Goal: Transaction & Acquisition: Subscribe to service/newsletter

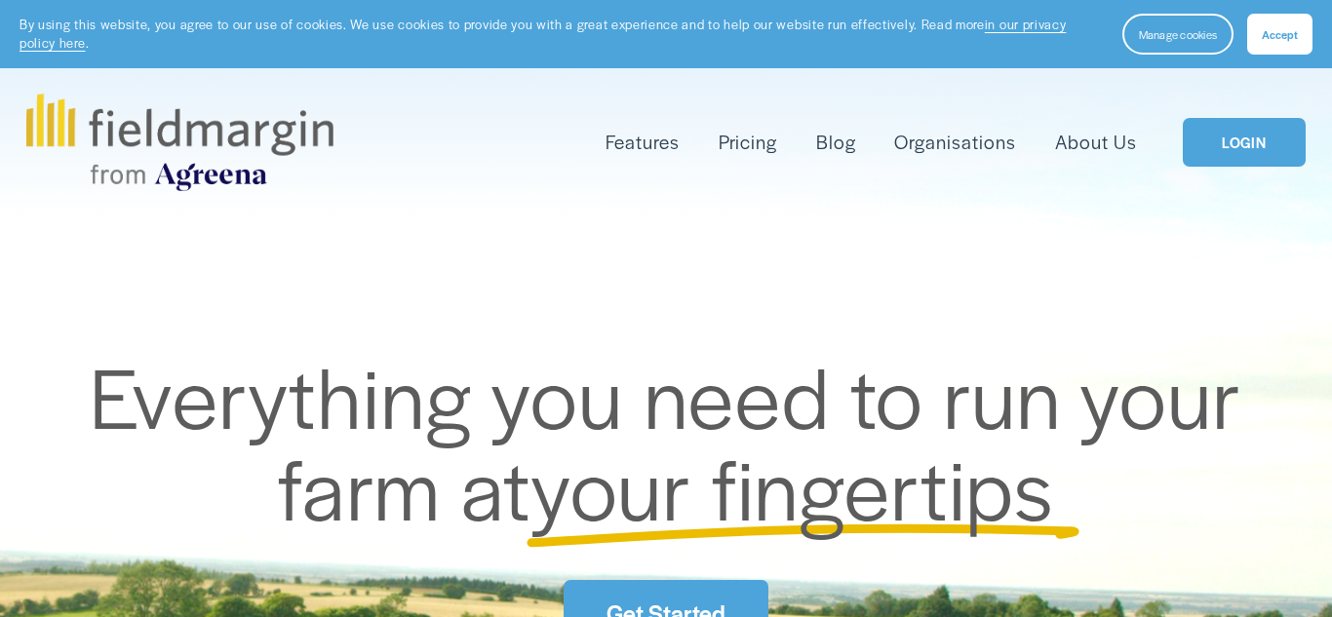
scroll to position [136, 0]
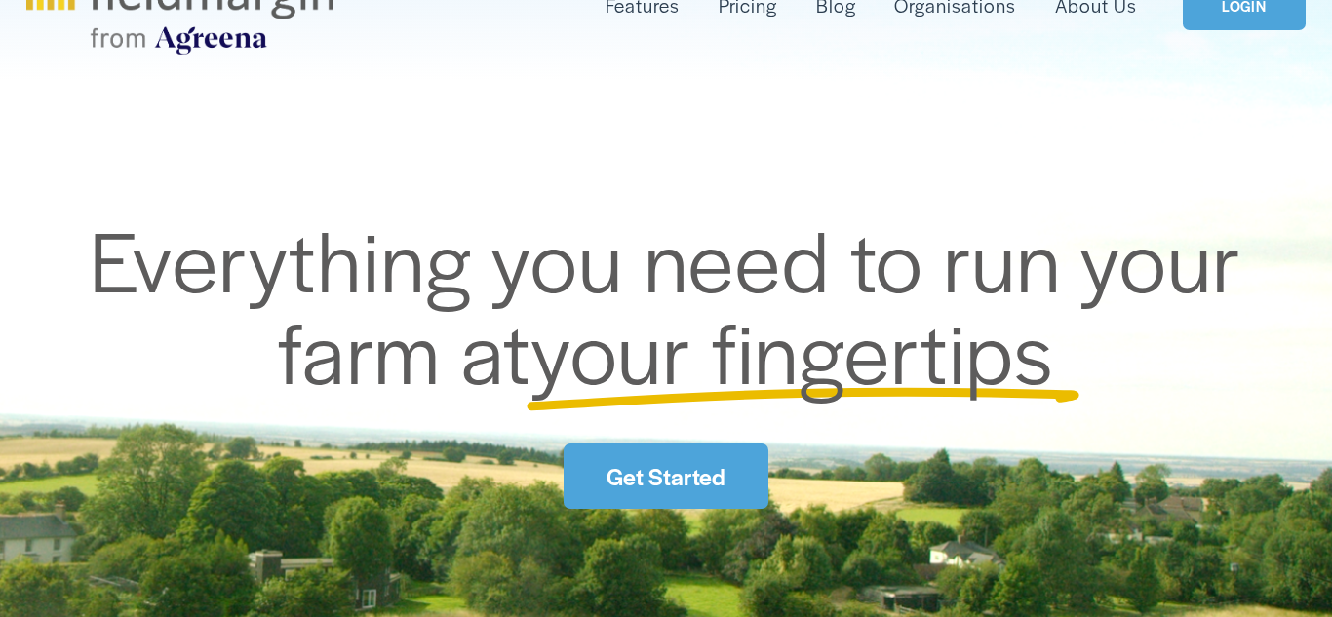
click at [642, 495] on link "Get Started" at bounding box center [665, 476] width 204 height 65
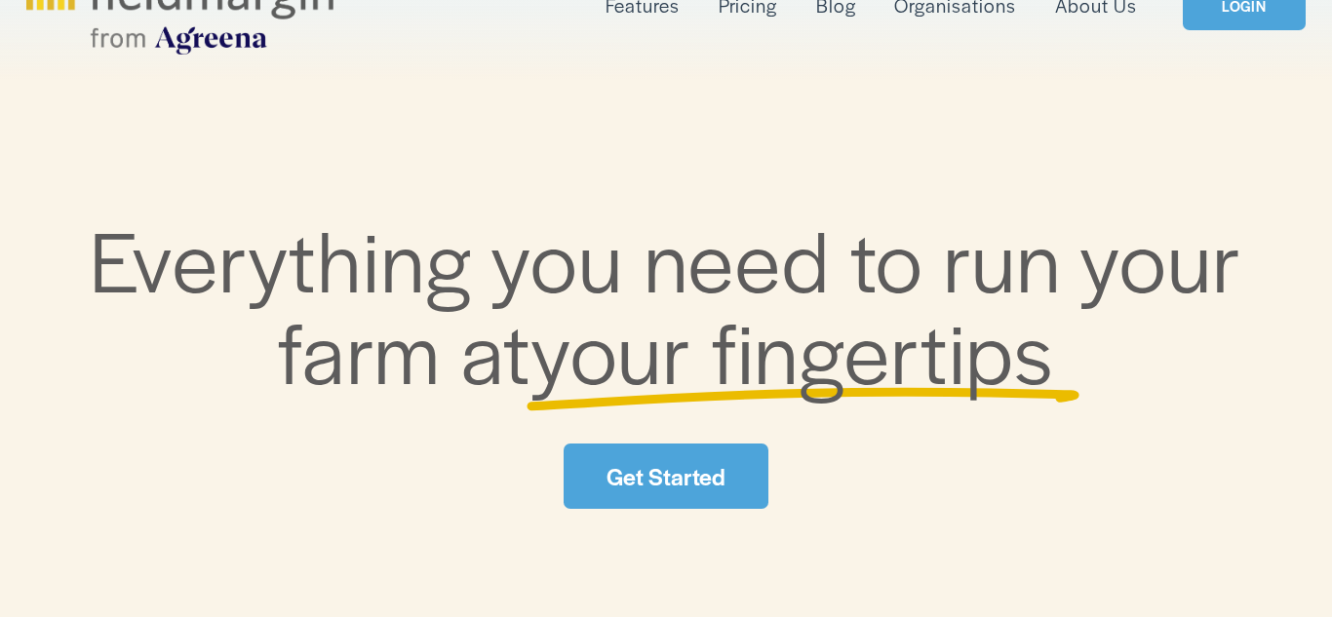
scroll to position [0, 0]
click at [642, 495] on link "Get Started" at bounding box center [665, 476] width 204 height 65
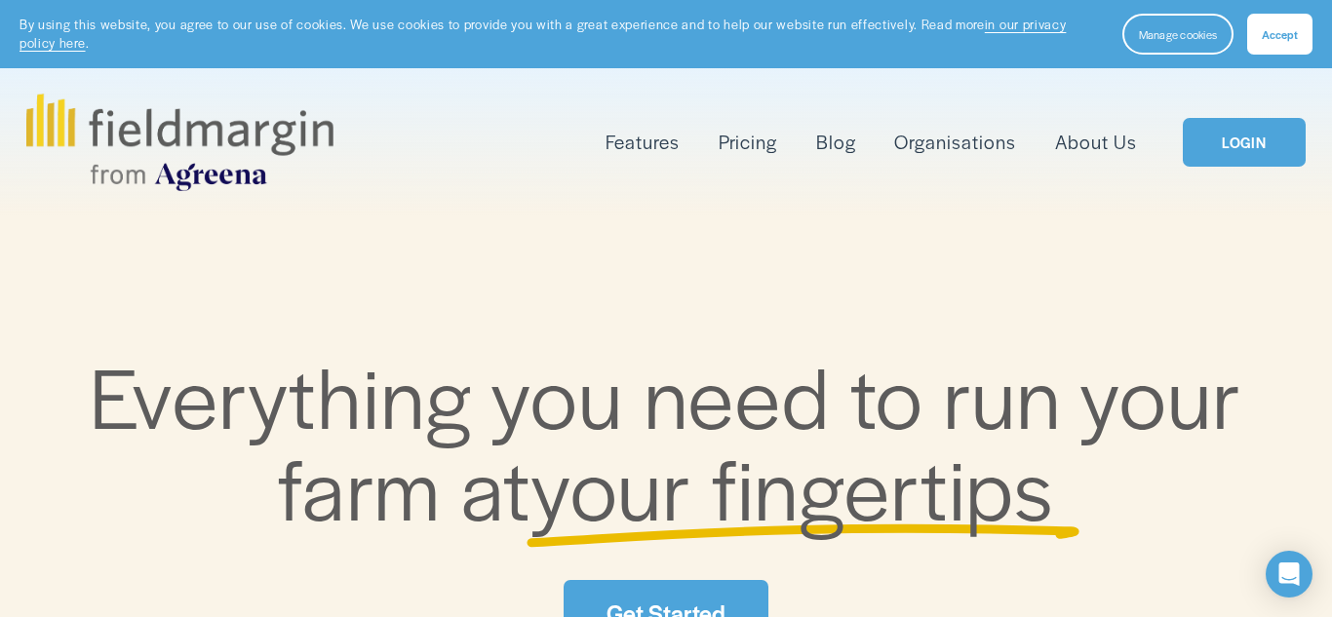
scroll to position [488, 0]
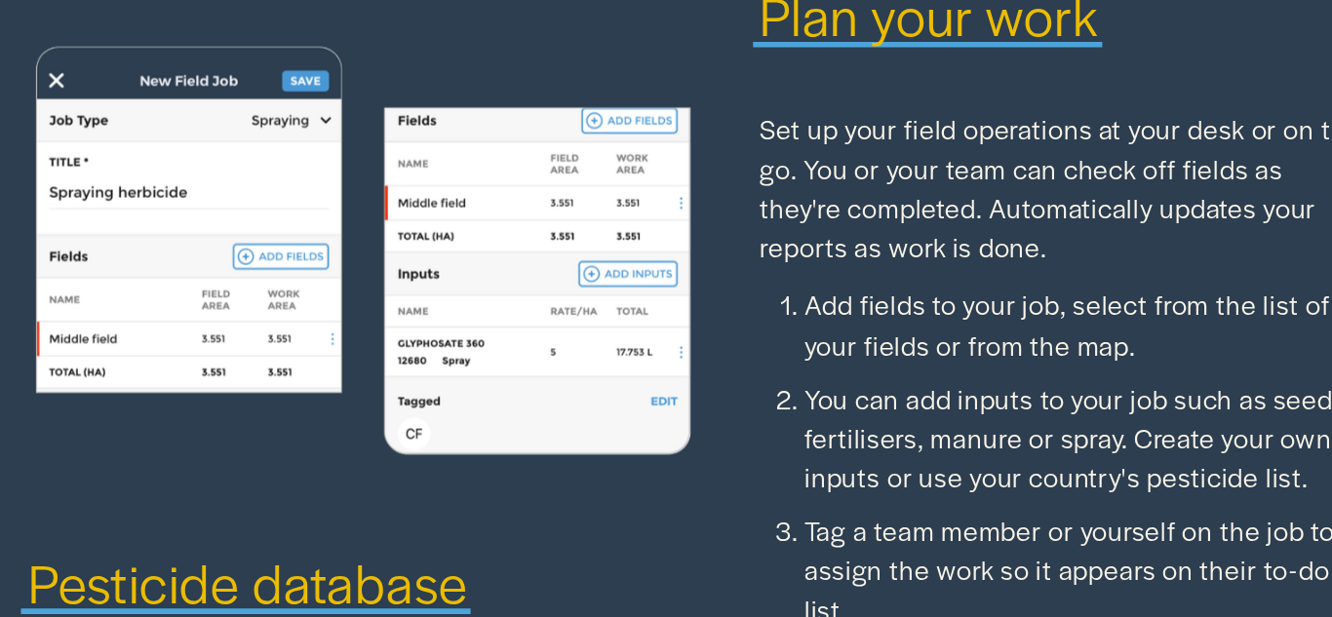
scroll to position [2100, 0]
